Goal: Task Accomplishment & Management: Complete application form

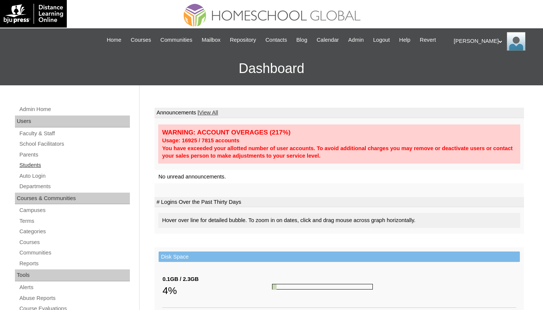
click at [34, 170] on link "Students" at bounding box center [74, 165] width 111 height 9
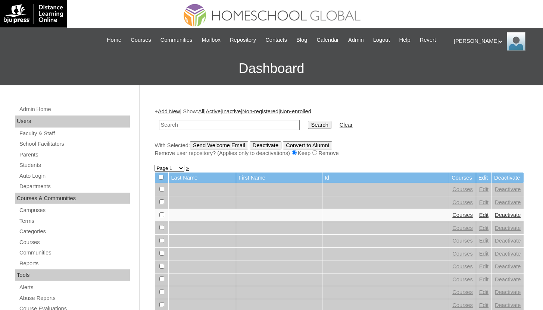
click at [177, 114] on link "Add New" at bounding box center [169, 112] width 22 height 6
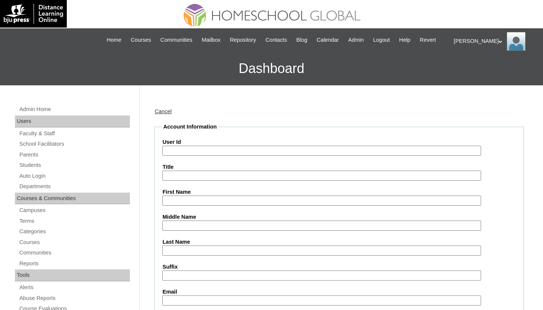
click at [236, 156] on input "User Id" at bounding box center [321, 151] width 318 height 10
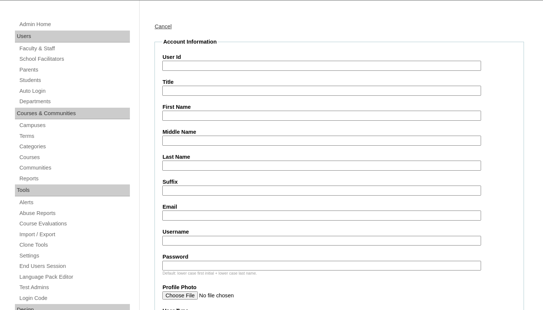
scroll to position [86, 0]
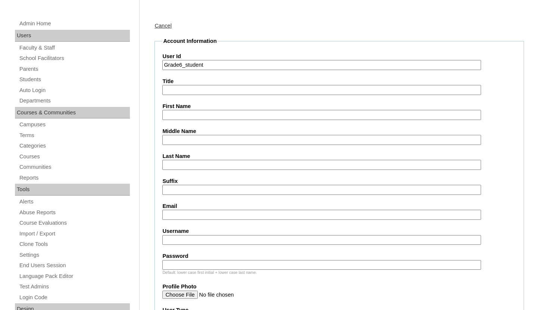
type input "Grade6_student"
click at [239, 95] on input "Title" at bounding box center [321, 90] width 318 height 10
click at [177, 120] on input "First Name" at bounding box center [321, 115] width 318 height 10
type input "H"
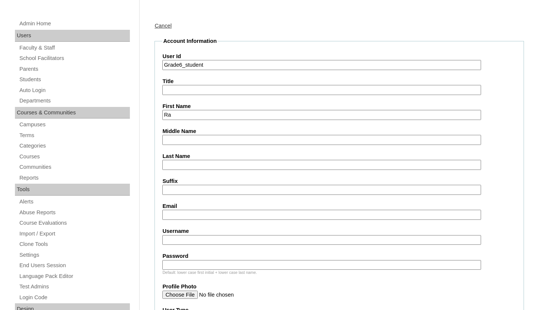
type input "R"
type input "Grade 6"
click at [187, 170] on input "Last Name" at bounding box center [321, 165] width 318 height 10
type input "Student"
click at [173, 220] on input "Email" at bounding box center [321, 215] width 318 height 10
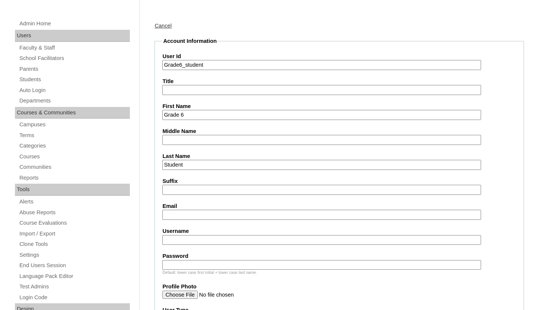
paste input "Grade6_student"
type input "Grade6_student@gmail.com"
paste input "Grade6_student"
type input "Grade6_student"
click at [189, 270] on input "Password" at bounding box center [321, 265] width 318 height 10
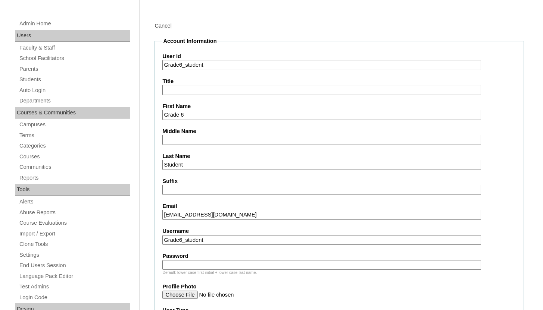
paste input "student1234*"
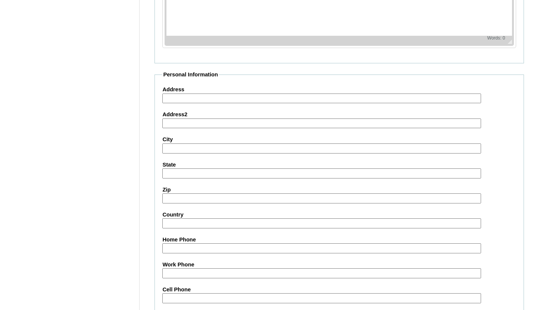
scroll to position [833, 0]
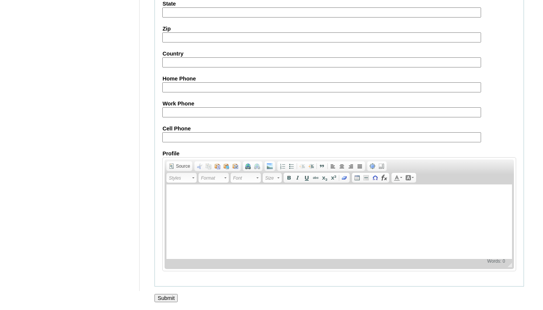
type input "student1234*"
click at [166, 295] on input "Submit" at bounding box center [165, 298] width 23 height 8
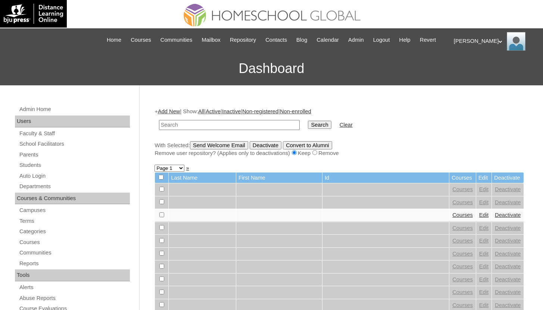
click at [199, 130] on input "text" at bounding box center [229, 125] width 141 height 10
type input "r"
type input "grade 6"
click at [308, 121] on input "Search" at bounding box center [319, 125] width 23 height 8
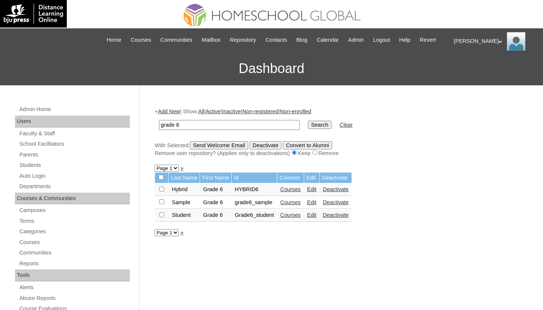
click at [301, 218] on link "Courses" at bounding box center [290, 215] width 21 height 6
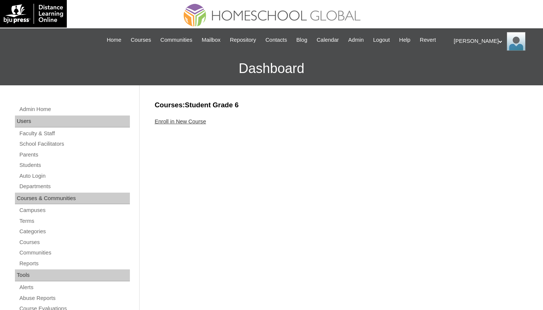
click at [183, 125] on link "Enroll in New Course" at bounding box center [179, 122] width 51 height 6
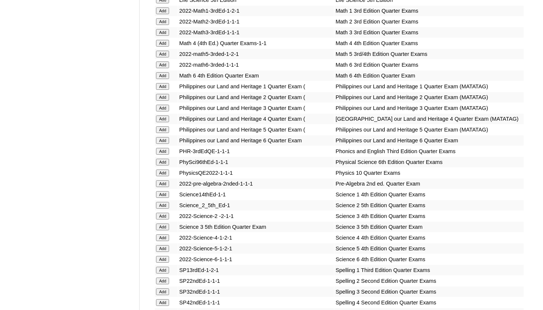
scroll to position [2905, 0]
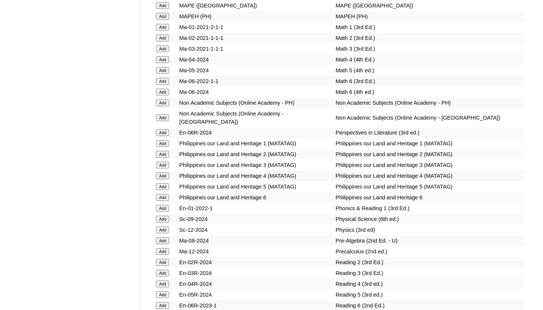
click at [159, 85] on input "Add" at bounding box center [162, 81] width 13 height 7
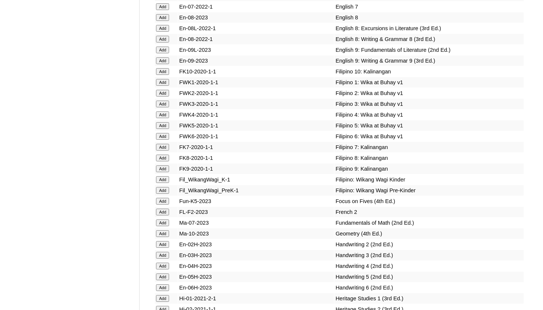
scroll to position [5477, 0]
click at [163, 139] on input "Add" at bounding box center [162, 135] width 13 height 7
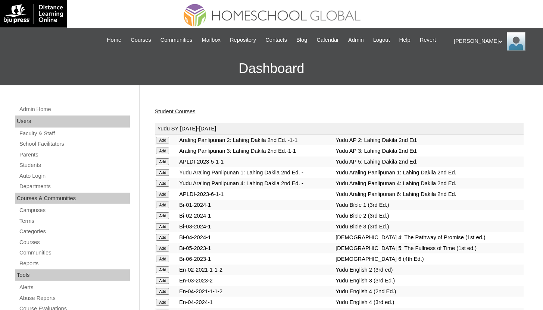
click at [182, 114] on link "Student Courses" at bounding box center [174, 112] width 41 height 6
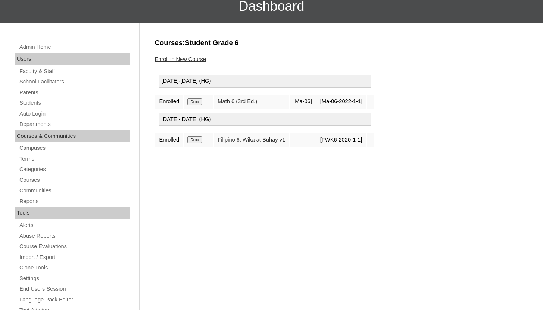
scroll to position [63, 0]
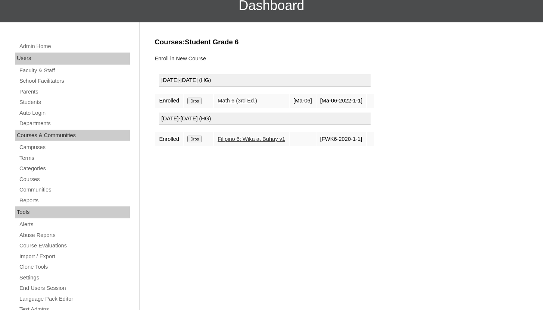
click at [200, 142] on input "Drop" at bounding box center [194, 139] width 15 height 7
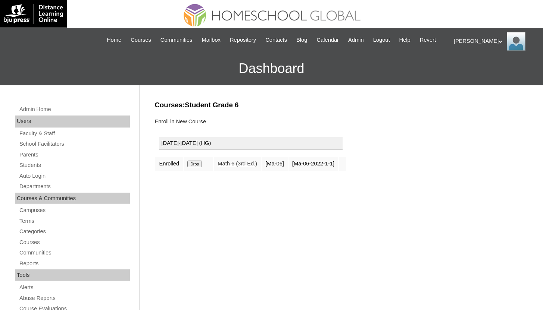
click at [174, 125] on link "Enroll in New Course" at bounding box center [179, 122] width 51 height 6
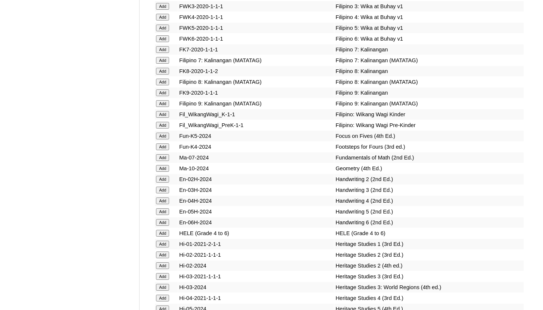
scroll to position [2544, 0]
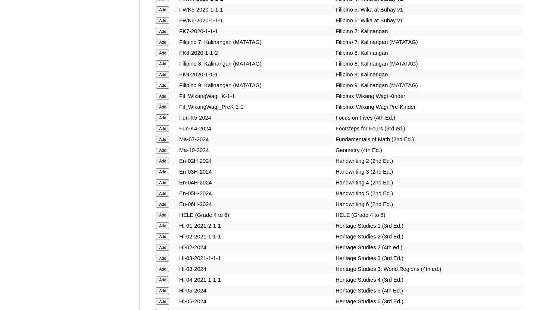
click at [163, 24] on input "Add" at bounding box center [162, 20] width 13 height 7
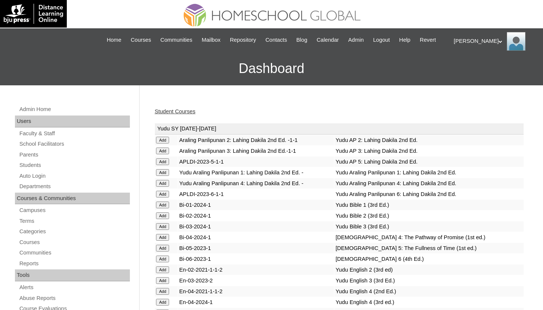
click at [174, 114] on link "Student Courses" at bounding box center [174, 112] width 41 height 6
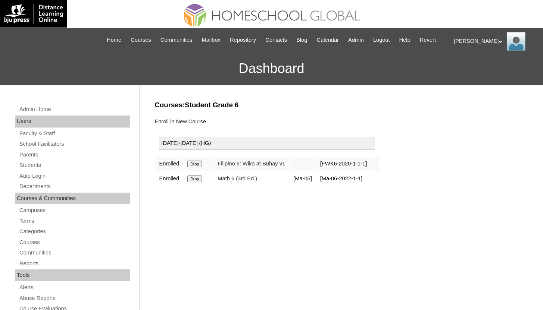
click at [242, 182] on link "Math 6 (3rd Ed.)" at bounding box center [237, 179] width 40 height 6
click at [255, 167] on link "Filipino 6: Wika at Buhay v1" at bounding box center [250, 164] width 67 height 6
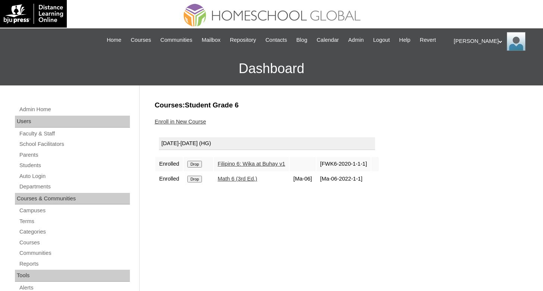
click at [233, 183] on td "Math 6 (3rd Ed.)" at bounding box center [251, 179] width 75 height 14
click at [235, 182] on link "Math 6 (3rd Ed.)" at bounding box center [237, 179] width 40 height 6
